Goal: Task Accomplishment & Management: Use online tool/utility

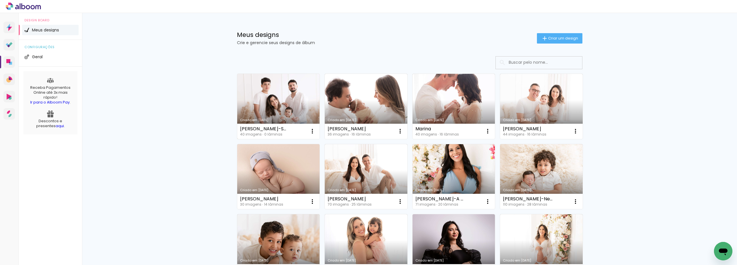
click at [279, 106] on link "Criado em [DATE]" at bounding box center [278, 106] width 83 height 65
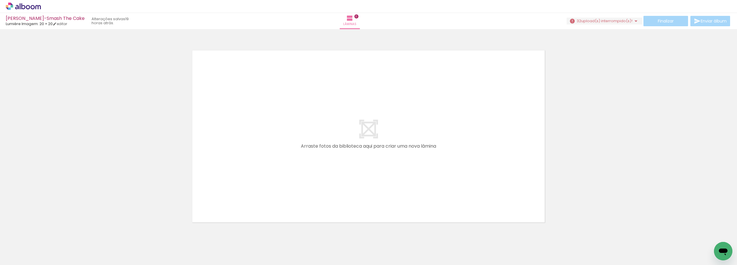
click at [610, 16] on div "Finalizar Enviar álbum" at bounding box center [649, 21] width 165 height 10
click at [611, 18] on span "upload(s) interrompido(s)!" at bounding box center [607, 20] width 51 height 5
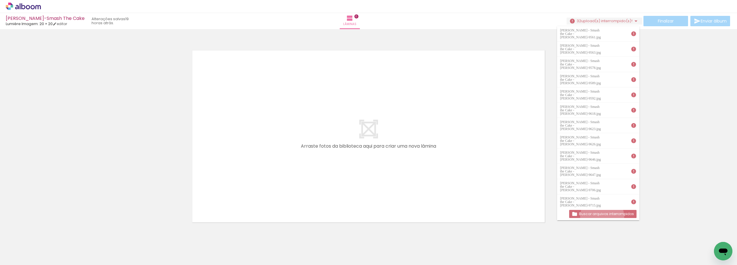
click at [604, 216] on paper-button "Buscar arquivos interrompidos" at bounding box center [602, 214] width 67 height 8
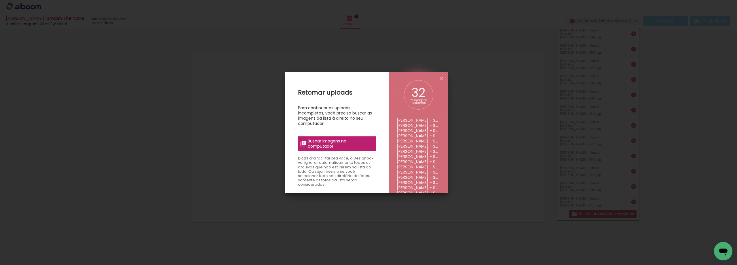
click at [355, 148] on span "Buscar imagens no computador" at bounding box center [340, 143] width 64 height 10
click at [0, 0] on input "file" at bounding box center [0, 0] width 0 height 0
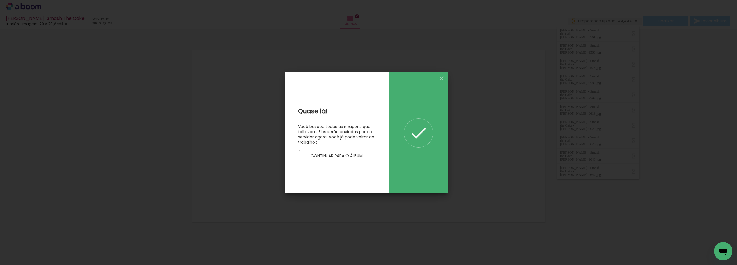
click at [430, 128] on div at bounding box center [418, 132] width 29 height 29
click at [442, 76] on iron-icon at bounding box center [441, 78] width 7 height 7
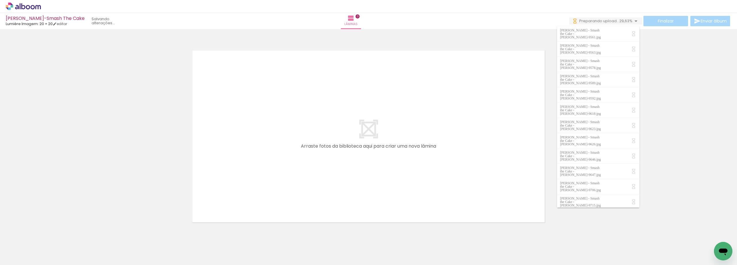
click at [22, 256] on span "Adicionar Fotos" at bounding box center [20, 257] width 17 height 6
click at [0, 0] on input "file" at bounding box center [0, 0] width 0 height 0
